Goal: Task Accomplishment & Management: Manage account settings

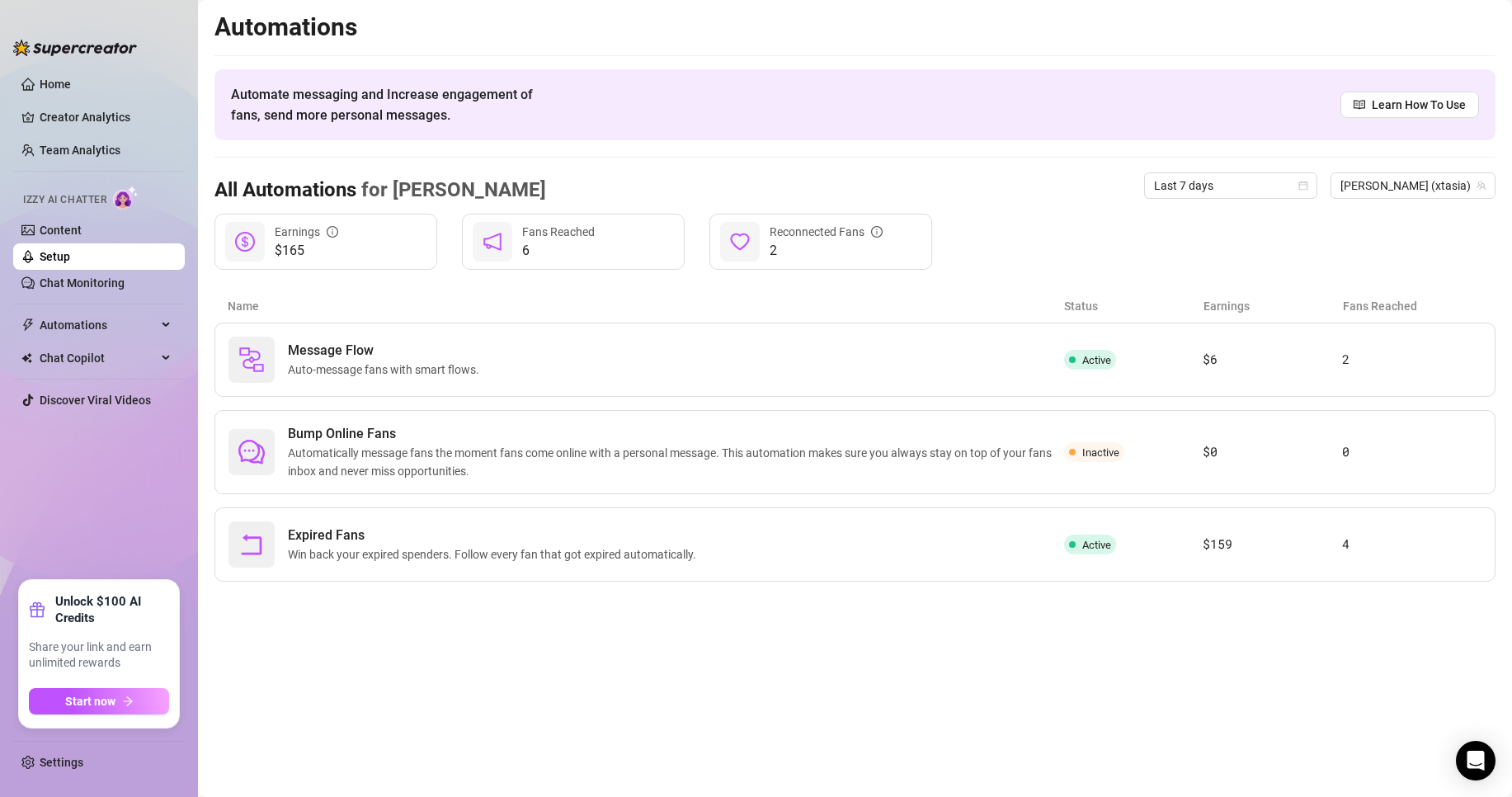
click at [70, 250] on link "Setup" at bounding box center [55, 256] width 31 height 13
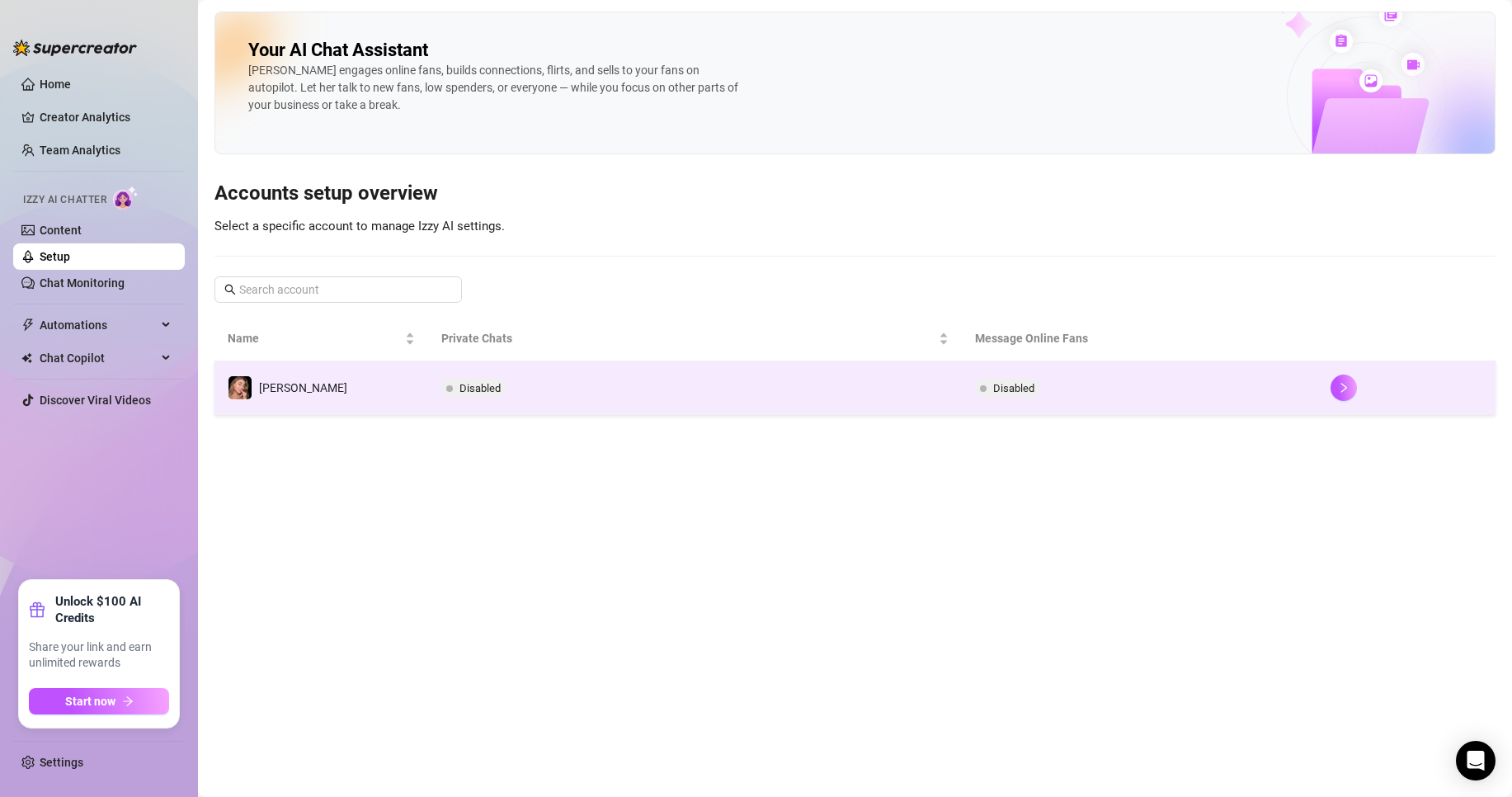
click at [1270, 394] on td "Disabled" at bounding box center [1140, 388] width 356 height 54
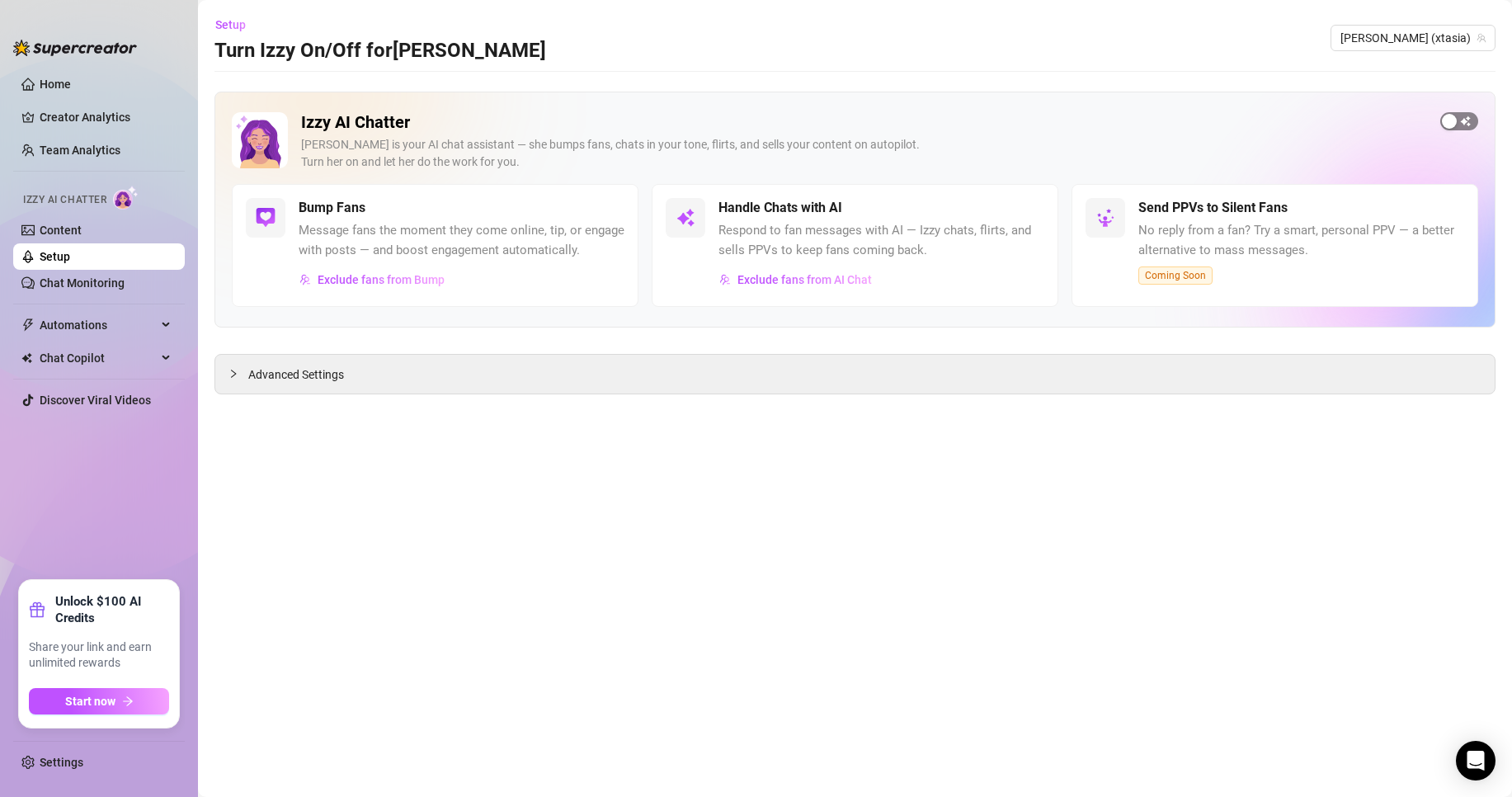
click at [1451, 122] on div "button" at bounding box center [1450, 122] width 15 height 15
